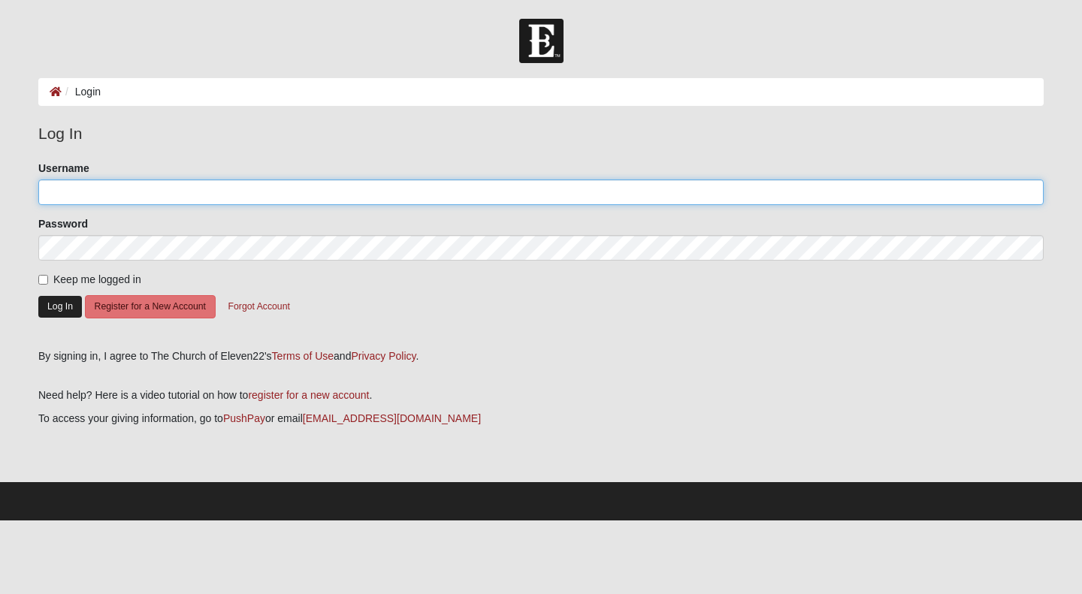
type input "marylouiseweber"
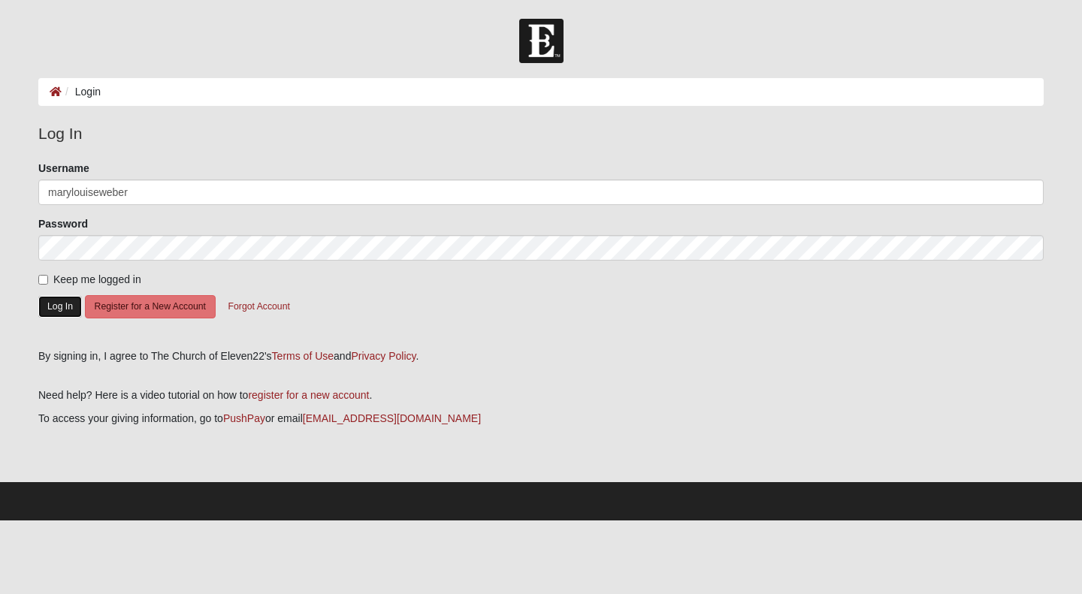
click at [53, 307] on button "Log In" at bounding box center [60, 307] width 44 height 22
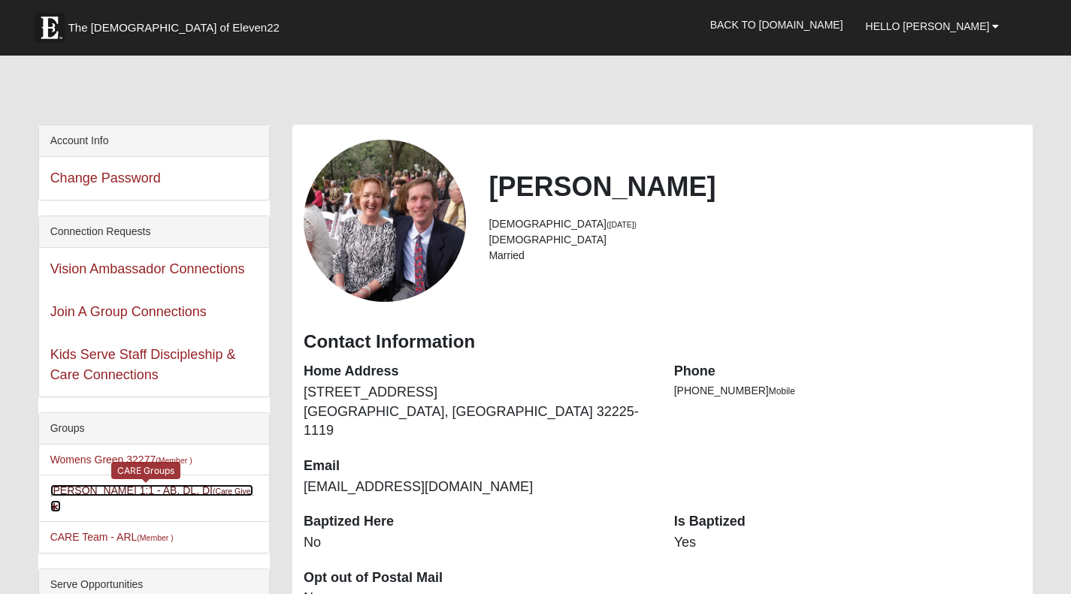
click at [125, 490] on link "[PERSON_NAME] 1:1 - AB, DL, DI (Care Giver )" at bounding box center [152, 499] width 204 height 28
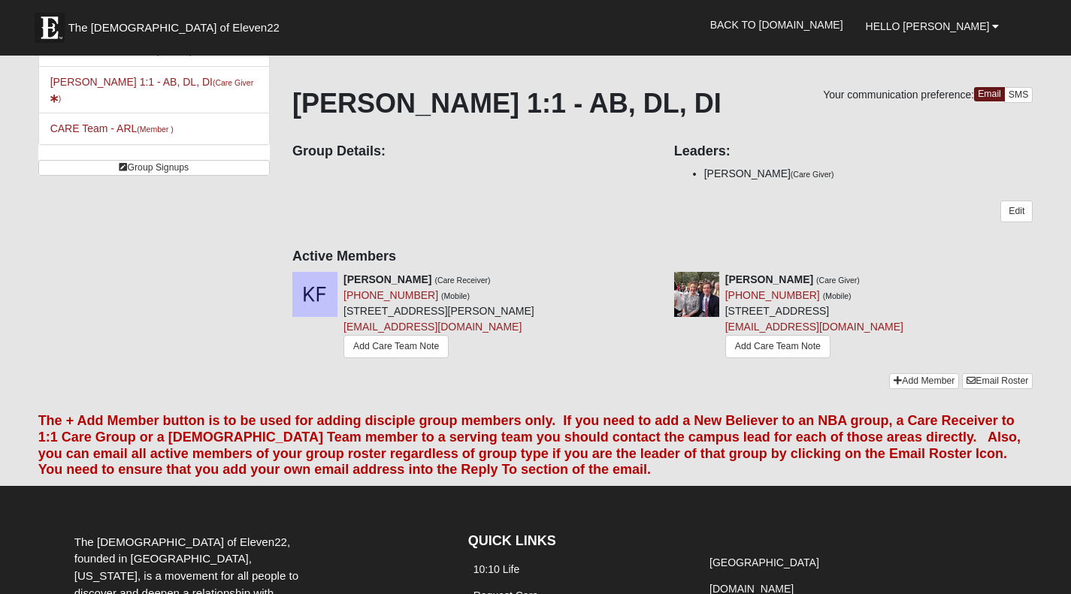
scroll to position [58, 0]
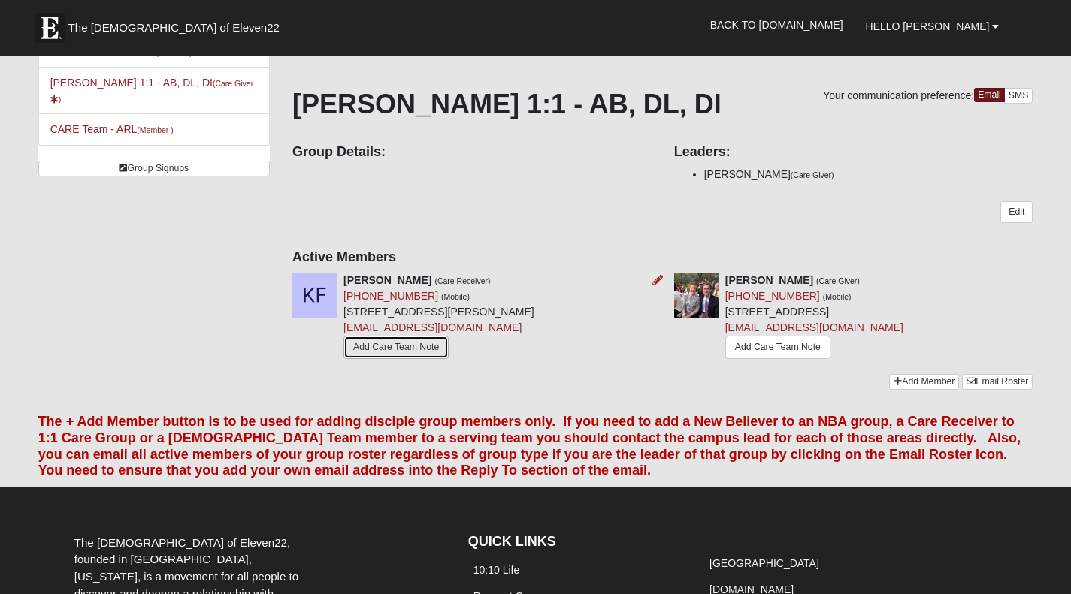
click at [398, 340] on link "Add Care Team Note" at bounding box center [395, 347] width 105 height 23
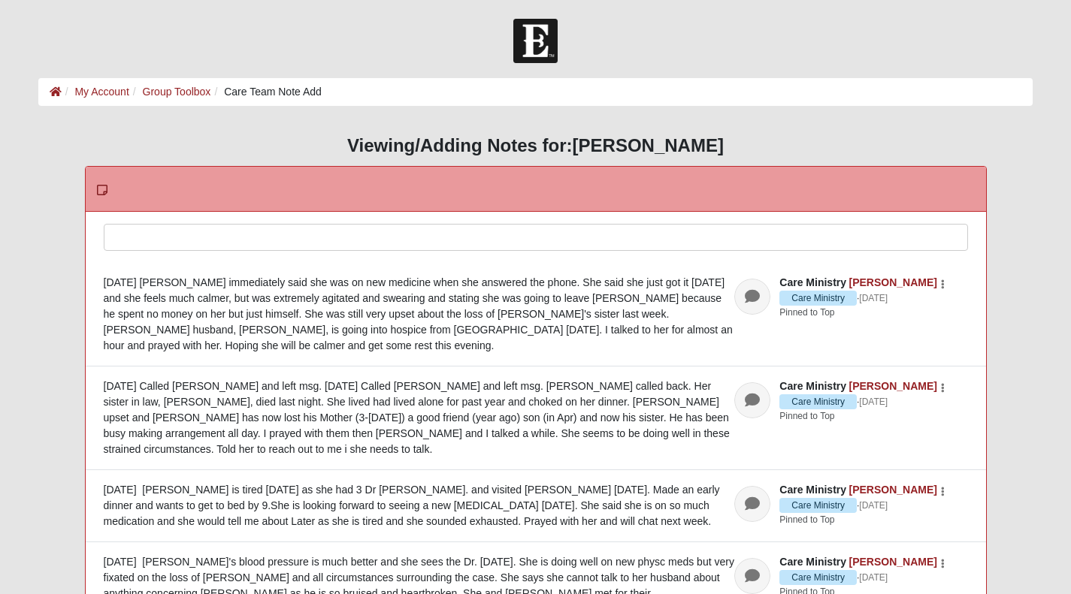
click at [119, 235] on div at bounding box center [535, 258] width 863 height 66
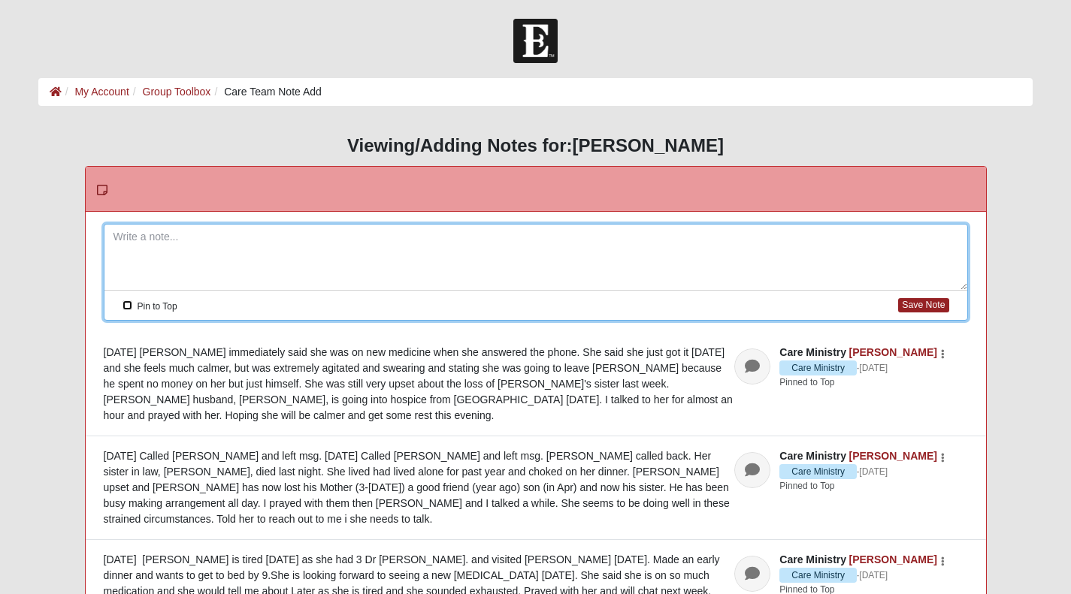
click at [125, 303] on input "Pin to Top" at bounding box center [127, 306] width 10 height 10
checkbox input "true"
click at [123, 237] on div at bounding box center [535, 258] width 863 height 66
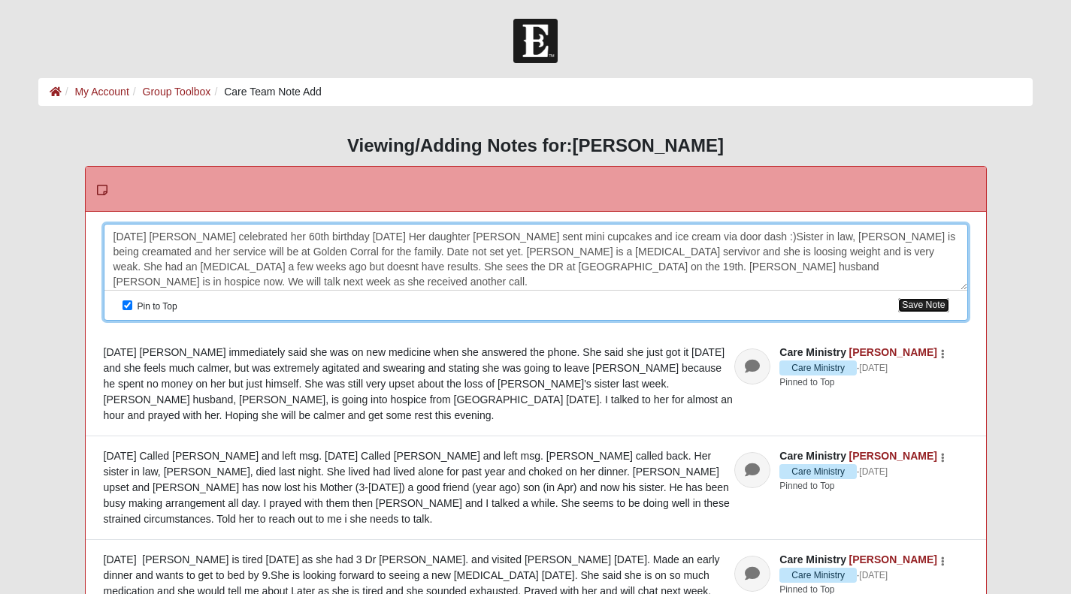
click at [921, 305] on button "Save Note" at bounding box center [923, 305] width 50 height 14
checkbox input "false"
